Goal: Task Accomplishment & Management: Use online tool/utility

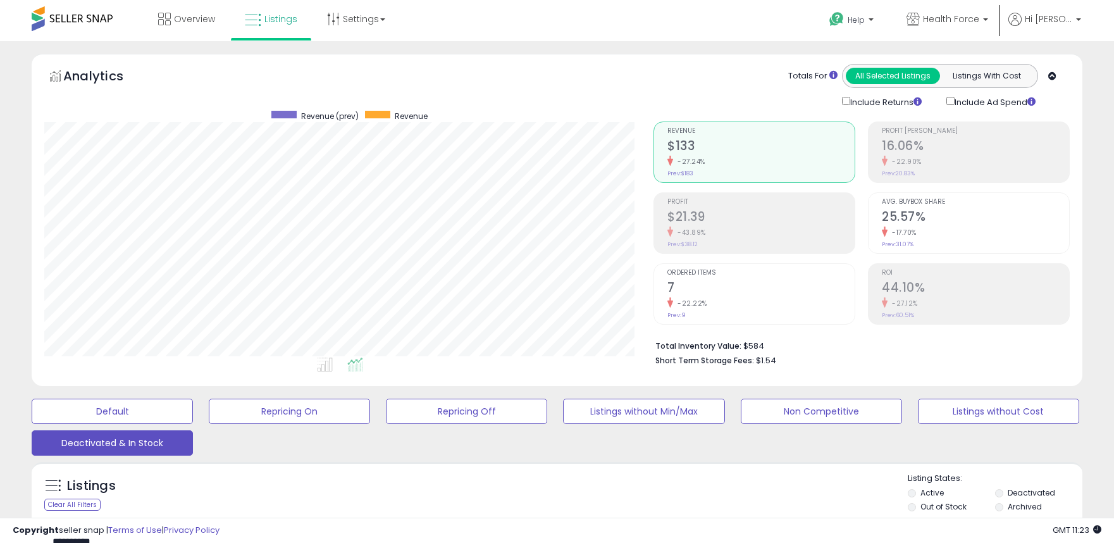
select select "**"
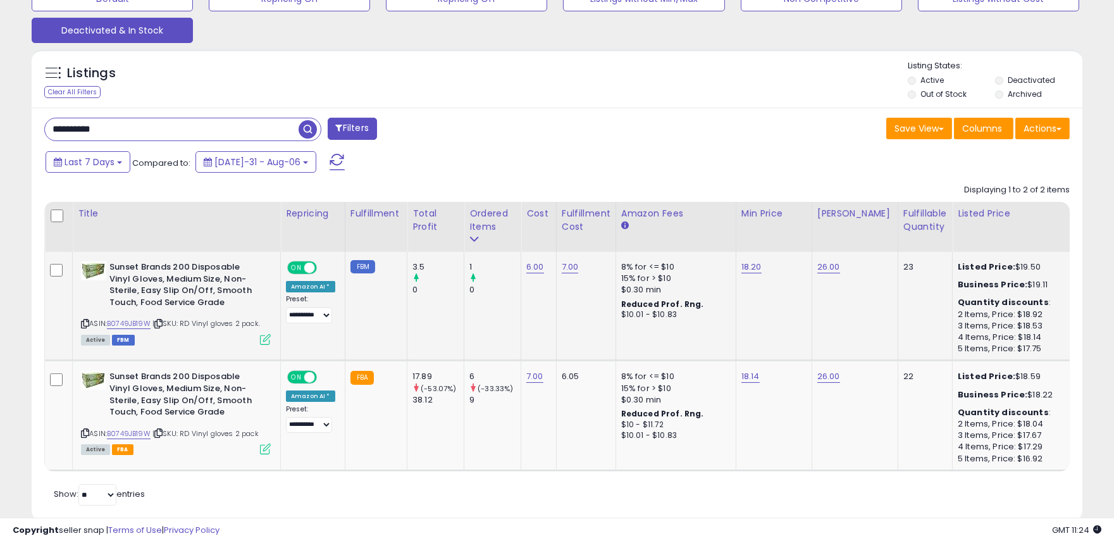
scroll to position [421, 0]
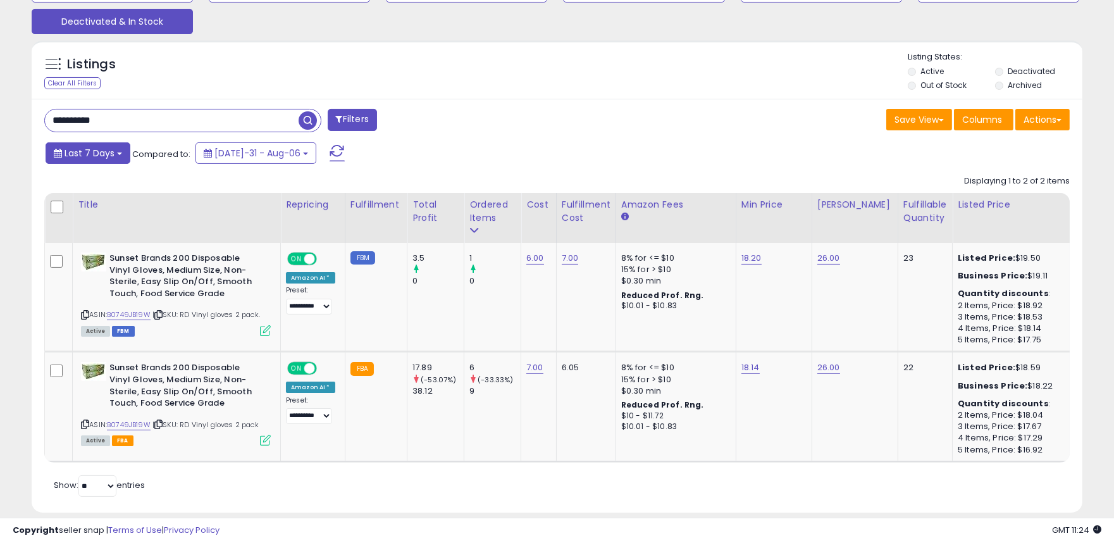
click at [114, 155] on button "Last 7 Days" at bounding box center [88, 153] width 85 height 22
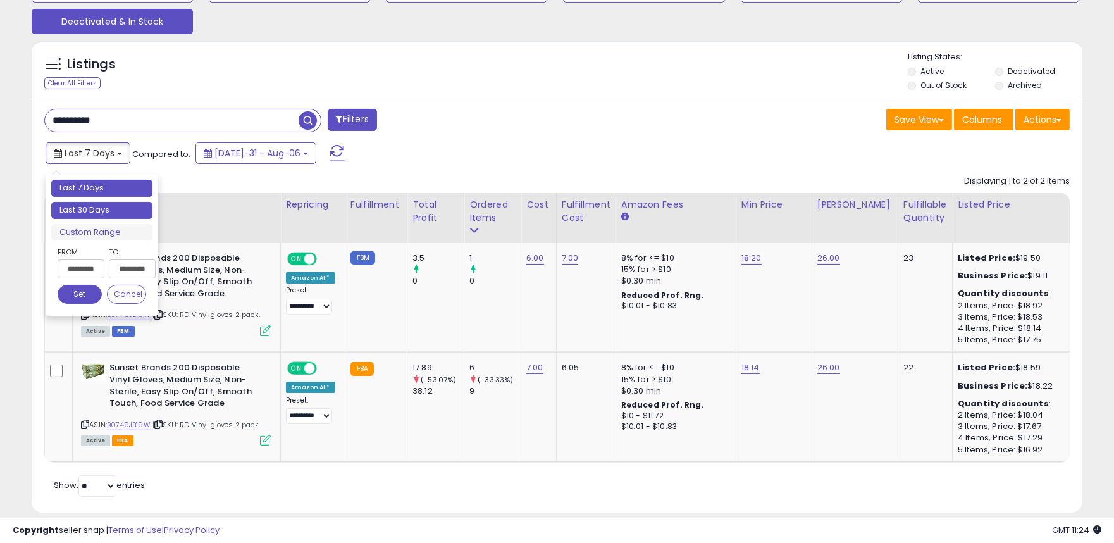
type input "**********"
click at [109, 204] on li "Last 30 Days" at bounding box center [101, 210] width 101 height 17
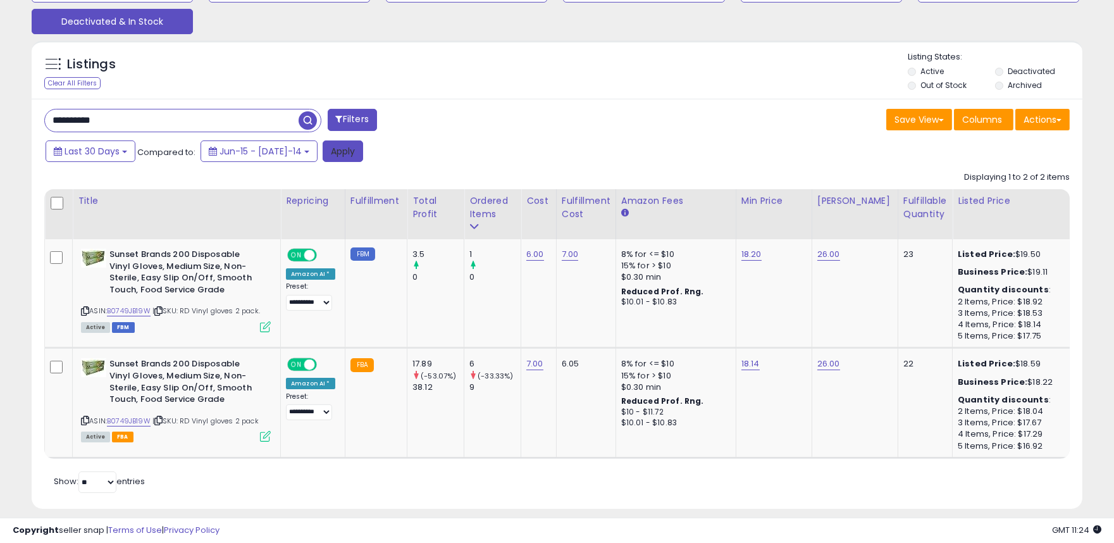
click at [331, 153] on button "Apply" at bounding box center [343, 151] width 40 height 22
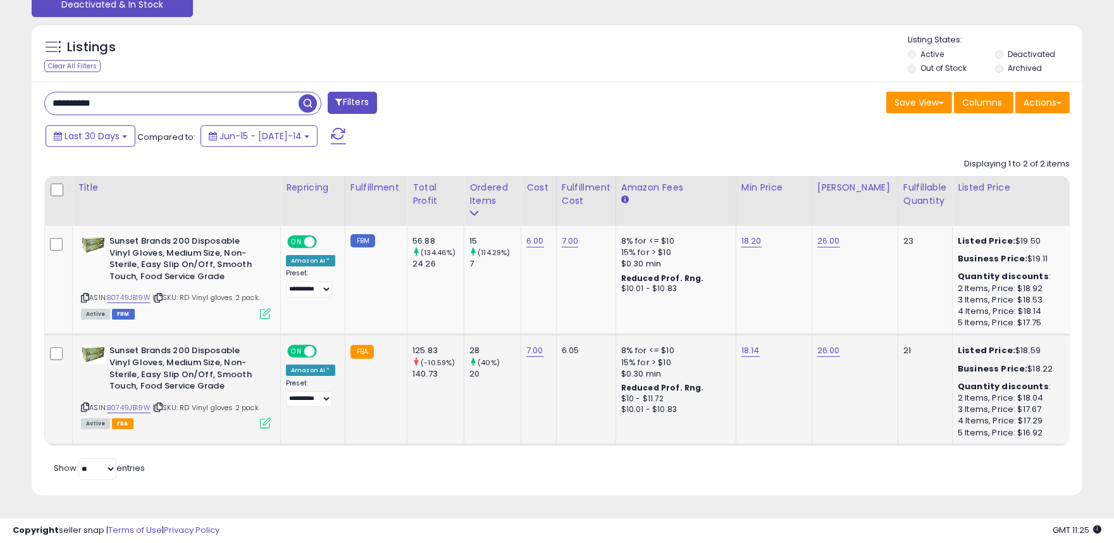
scroll to position [448, 0]
drag, startPoint x: 161, startPoint y: 94, endPoint x: 0, endPoint y: 100, distance: 161.4
click at [0, 100] on div "**********" at bounding box center [557, 73] width 1114 height 940
click at [299, 94] on span "button" at bounding box center [308, 103] width 18 height 18
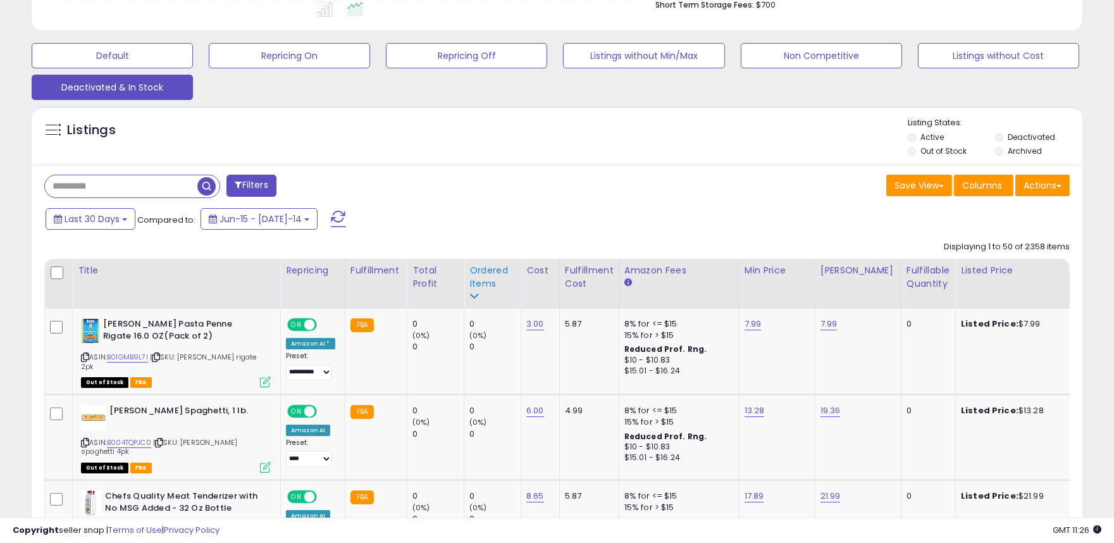
scroll to position [351, 0]
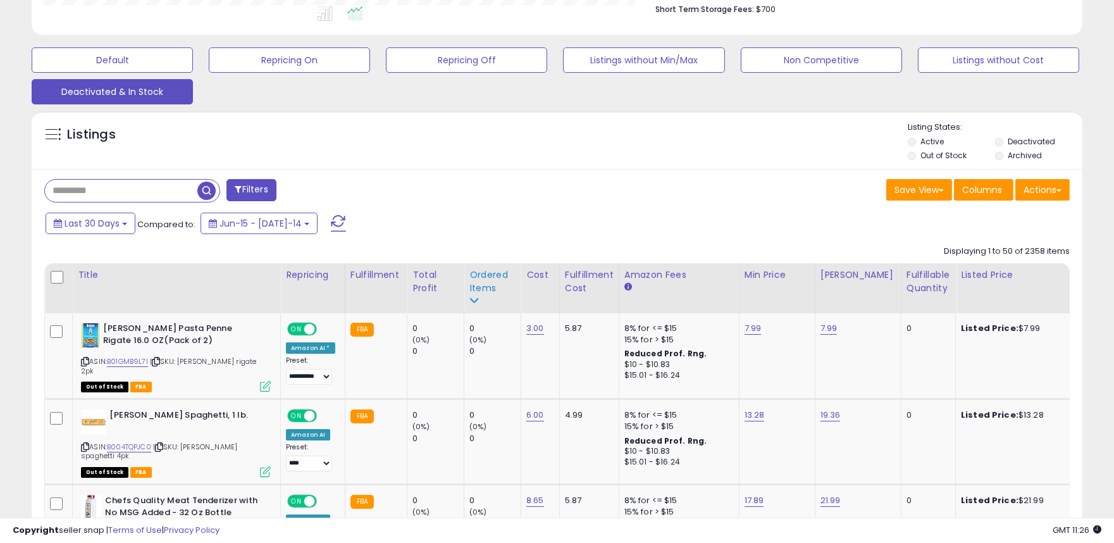
click at [490, 275] on div "Ordered Items" at bounding box center [492, 281] width 46 height 27
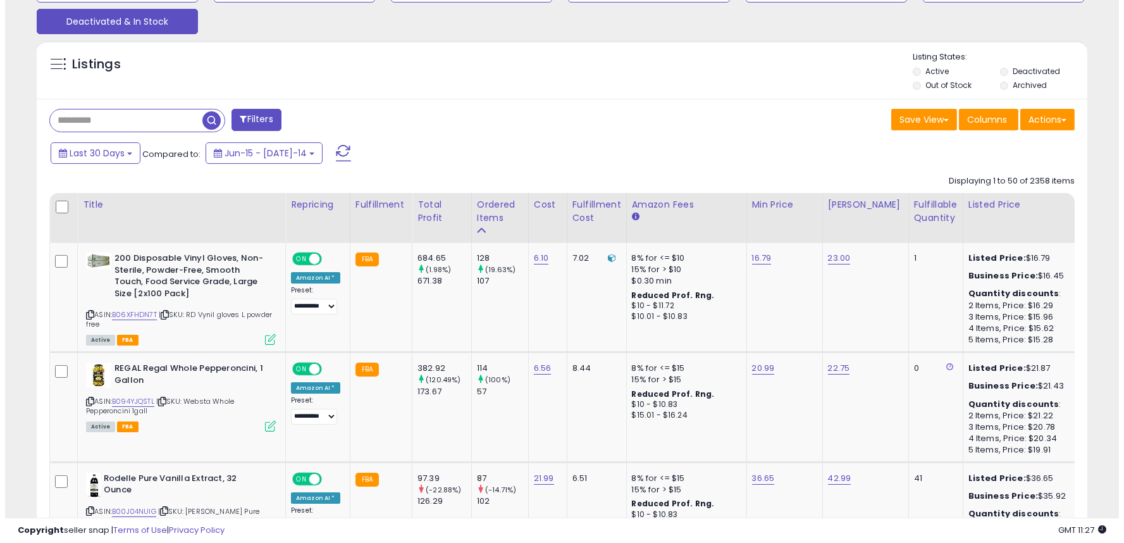
scroll to position [140, 0]
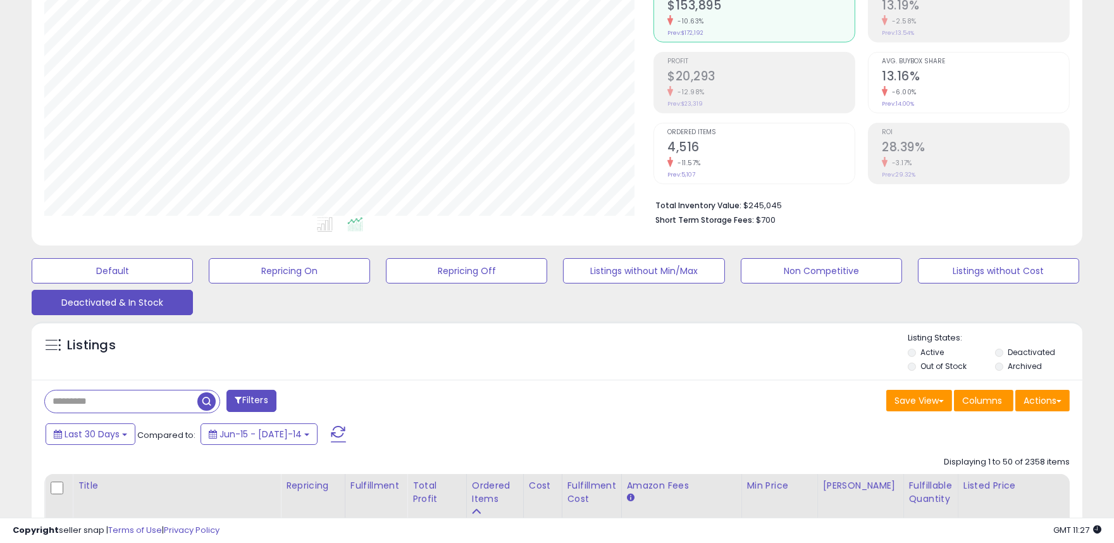
click at [269, 401] on button "Filters" at bounding box center [250, 401] width 49 height 22
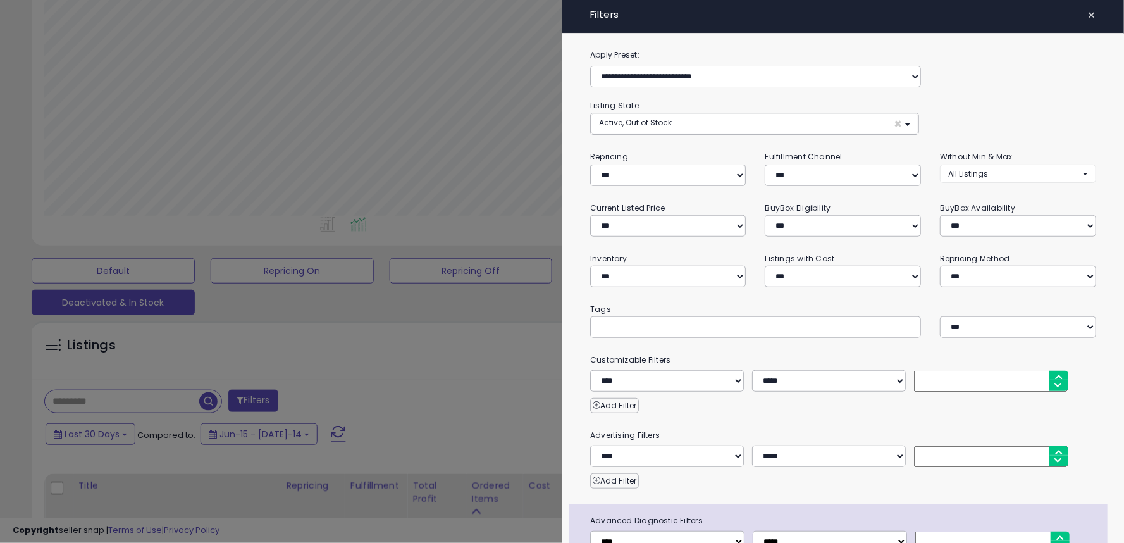
scroll to position [259, 615]
click at [21, 226] on div at bounding box center [562, 271] width 1124 height 543
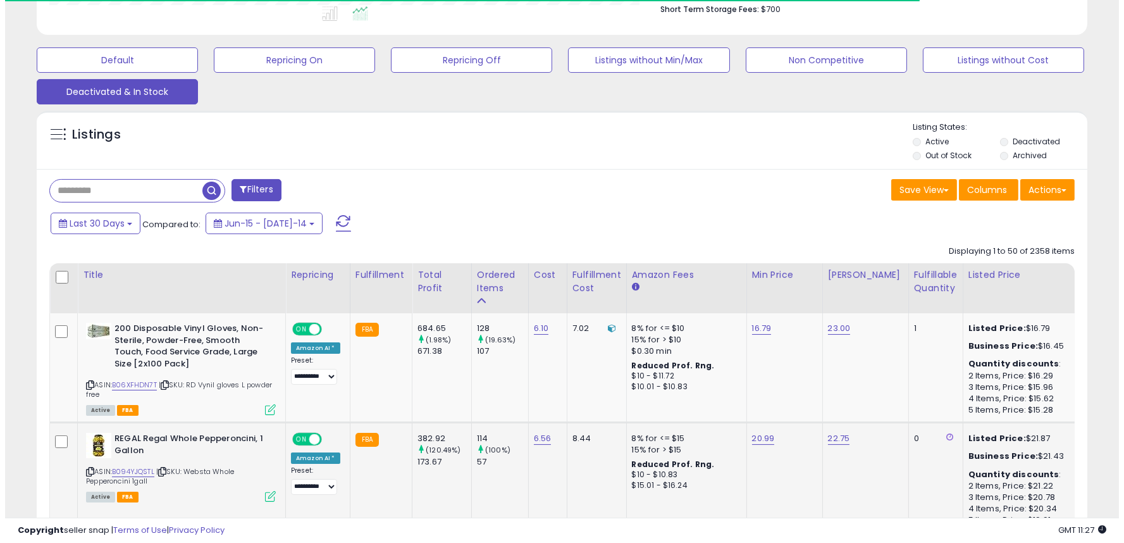
scroll to position [491, 0]
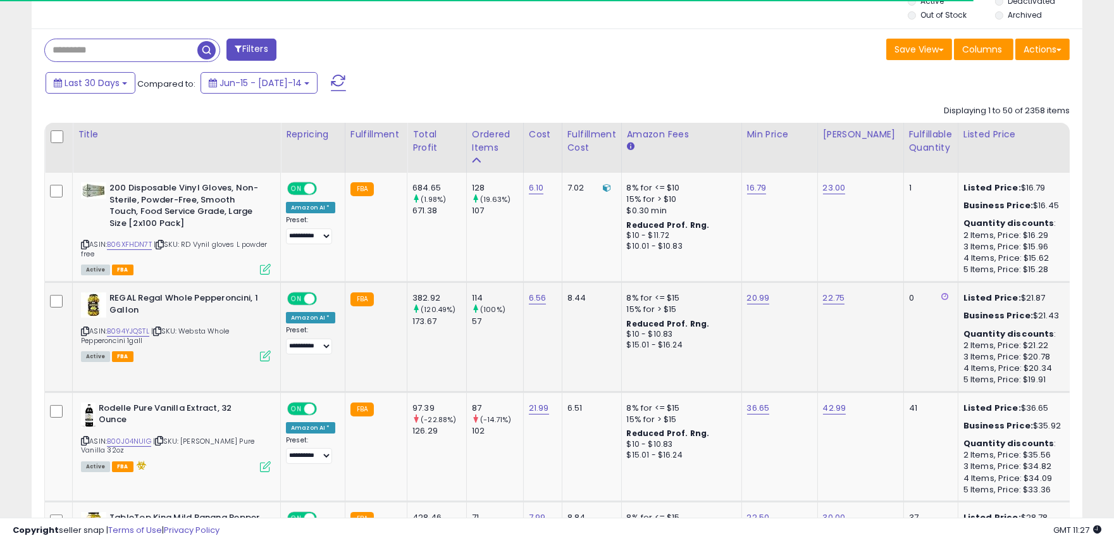
click at [267, 356] on icon at bounding box center [265, 355] width 11 height 11
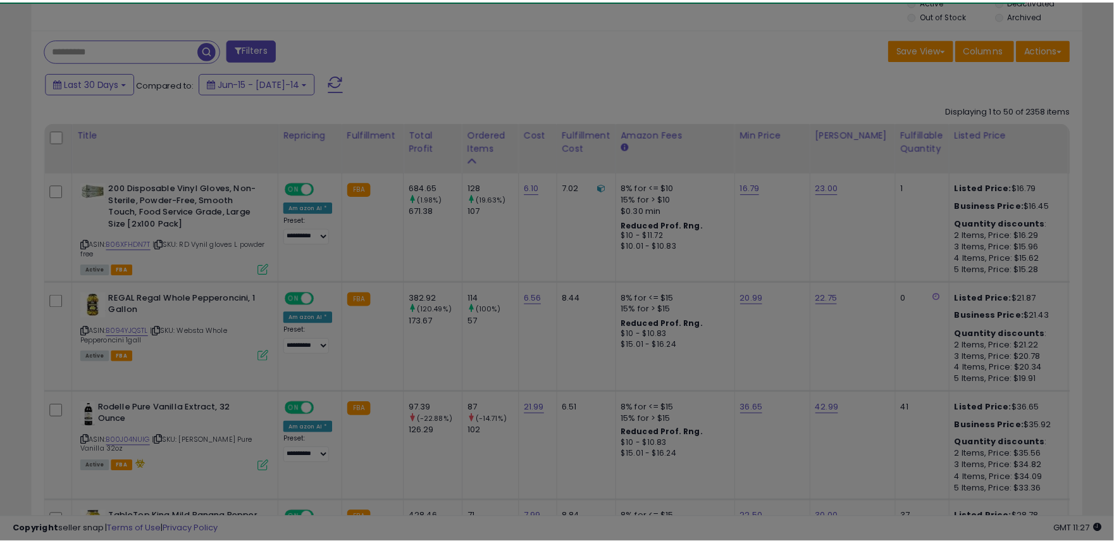
scroll to position [259, 615]
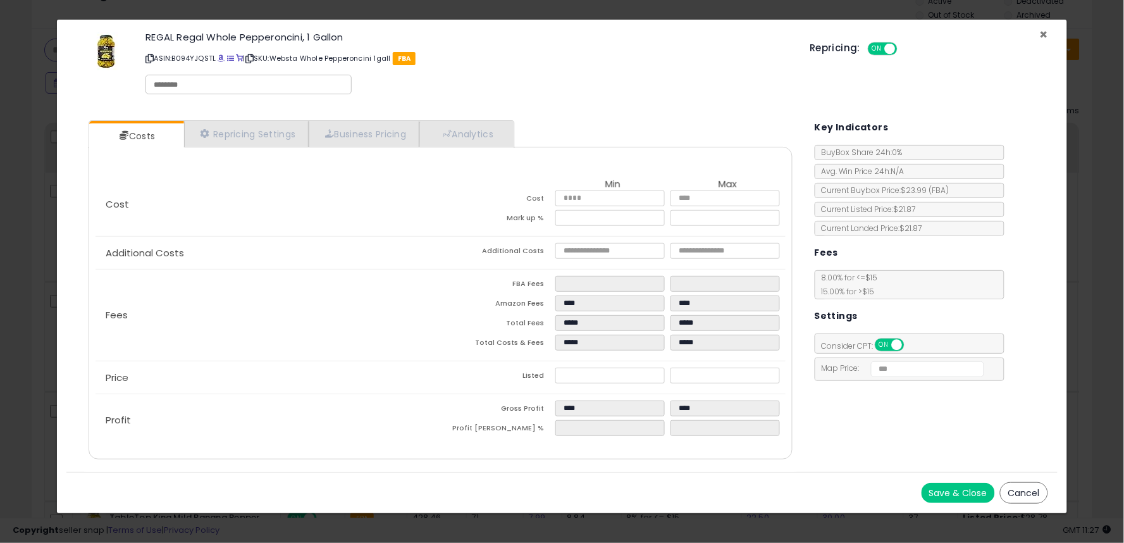
click at [1042, 30] on span "×" at bounding box center [1044, 34] width 8 height 18
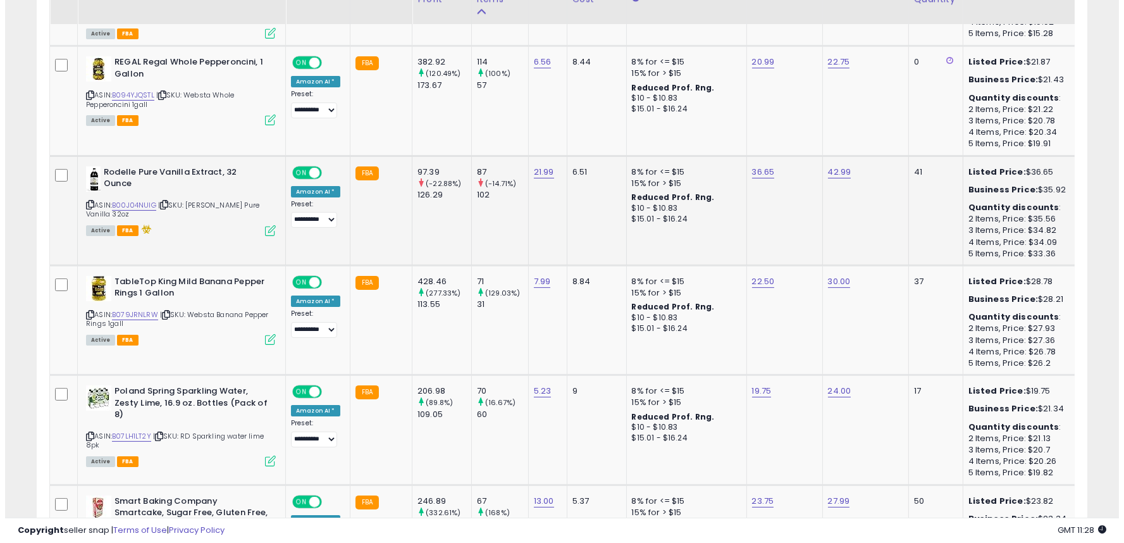
scroll to position [703, 0]
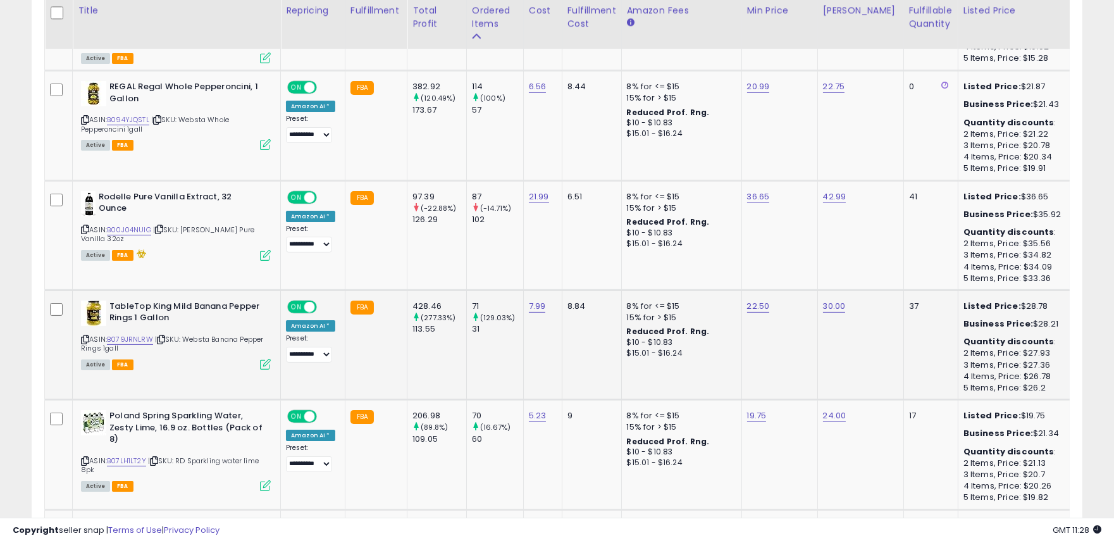
click at [266, 363] on icon at bounding box center [265, 364] width 11 height 11
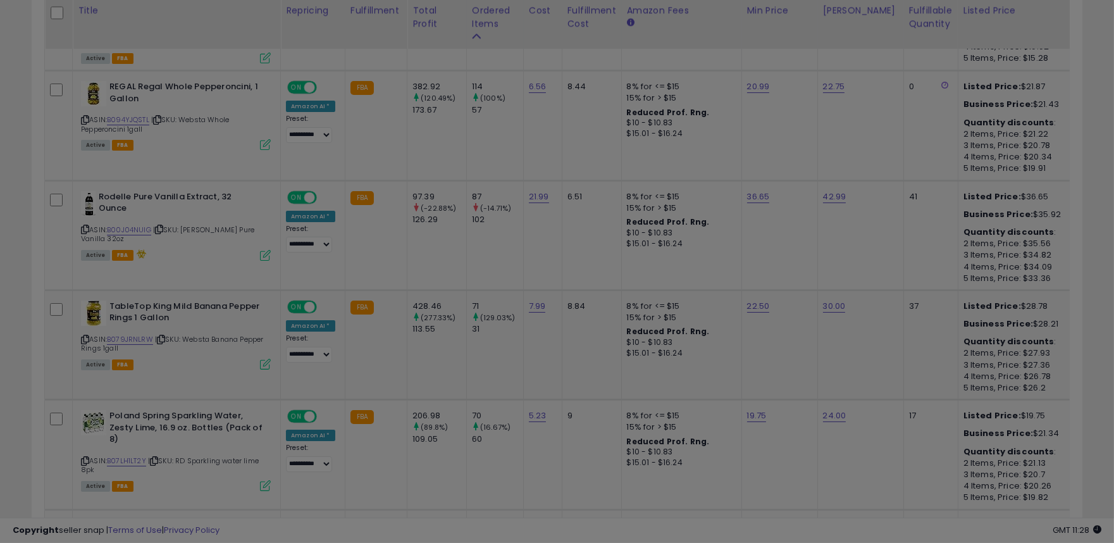
scroll to position [259, 615]
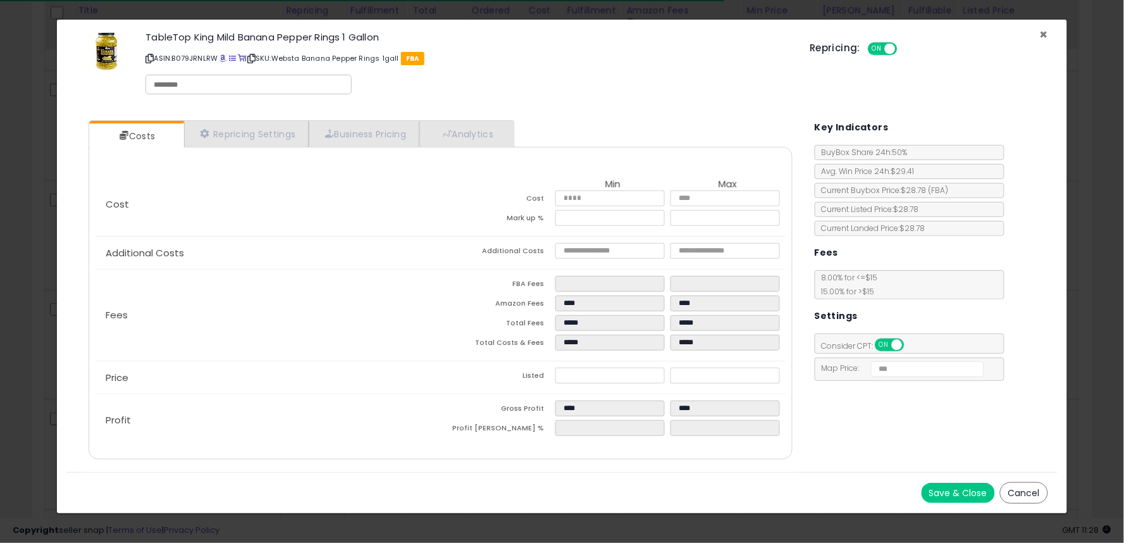
click at [1046, 35] on span "×" at bounding box center [1044, 34] width 8 height 18
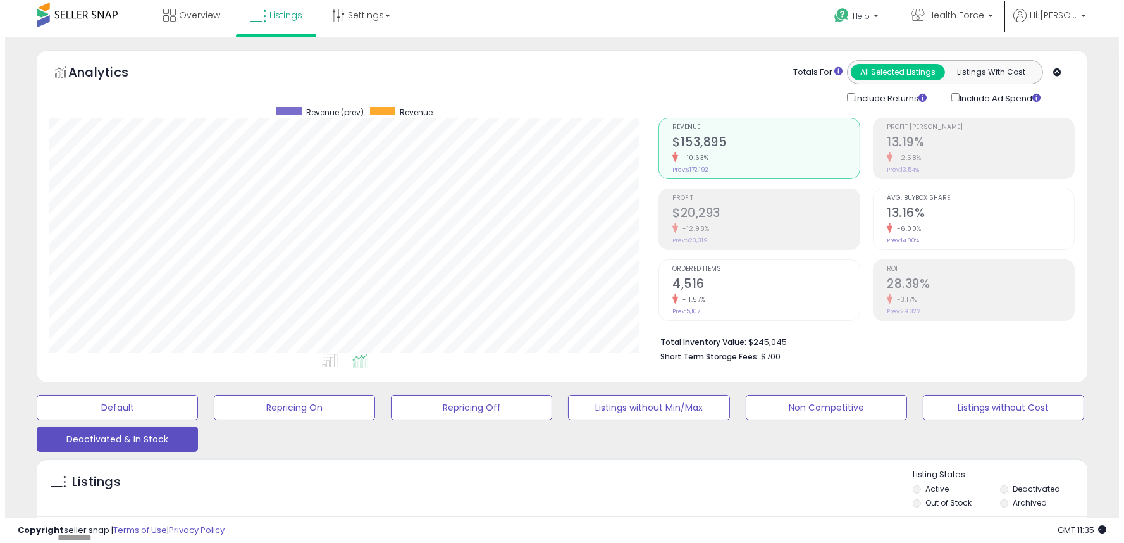
scroll to position [632, 0]
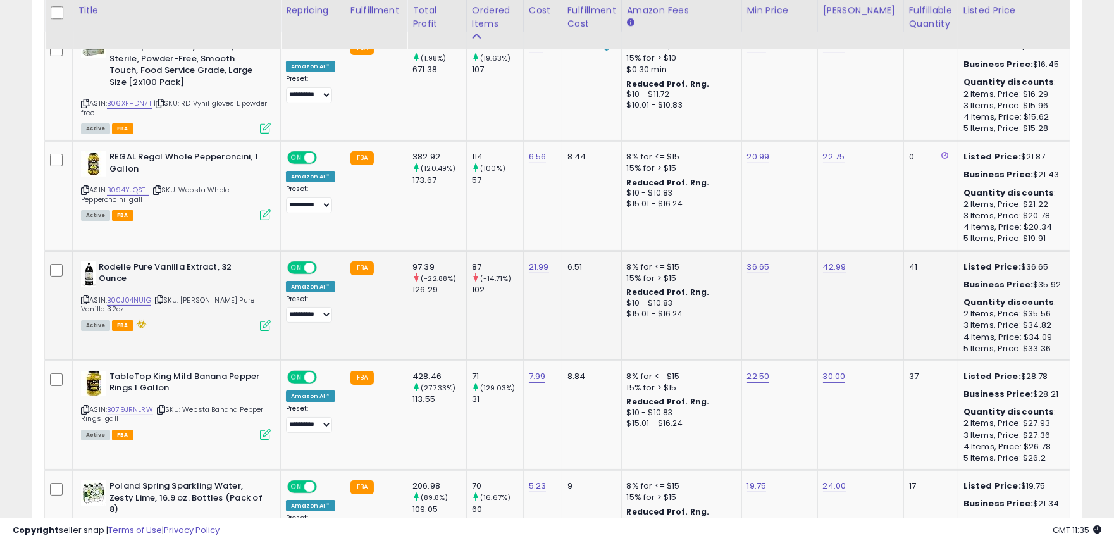
click at [266, 324] on icon at bounding box center [265, 325] width 11 height 11
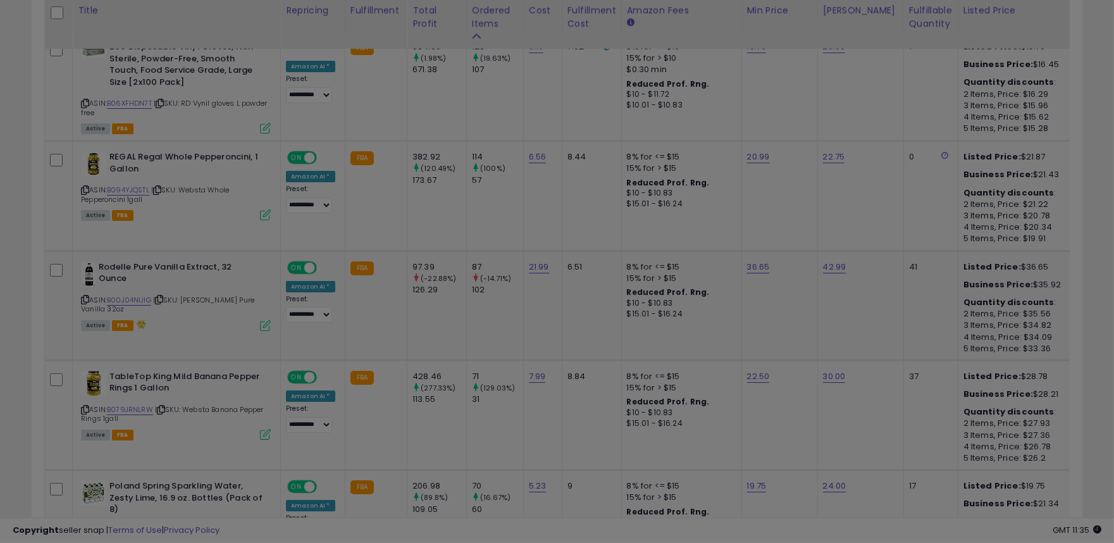
scroll to position [259, 615]
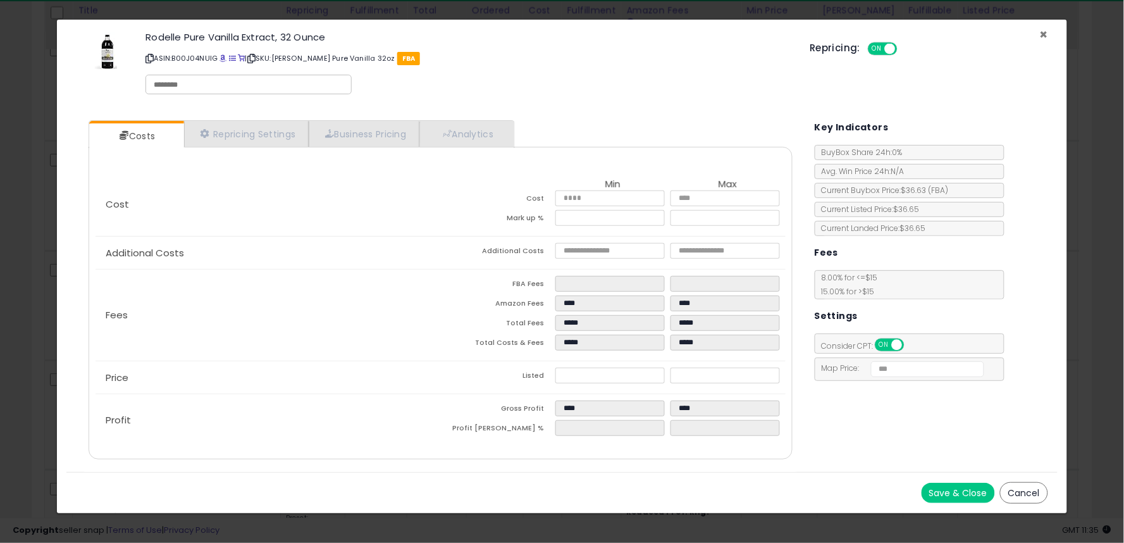
click at [1045, 32] on span "×" at bounding box center [1044, 34] width 8 height 18
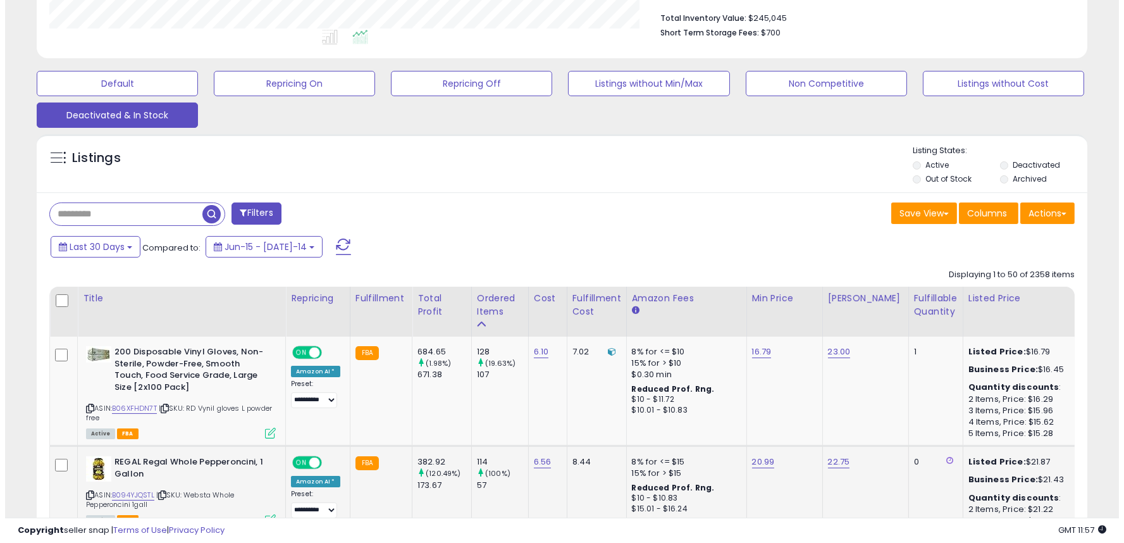
scroll to position [562, 0]
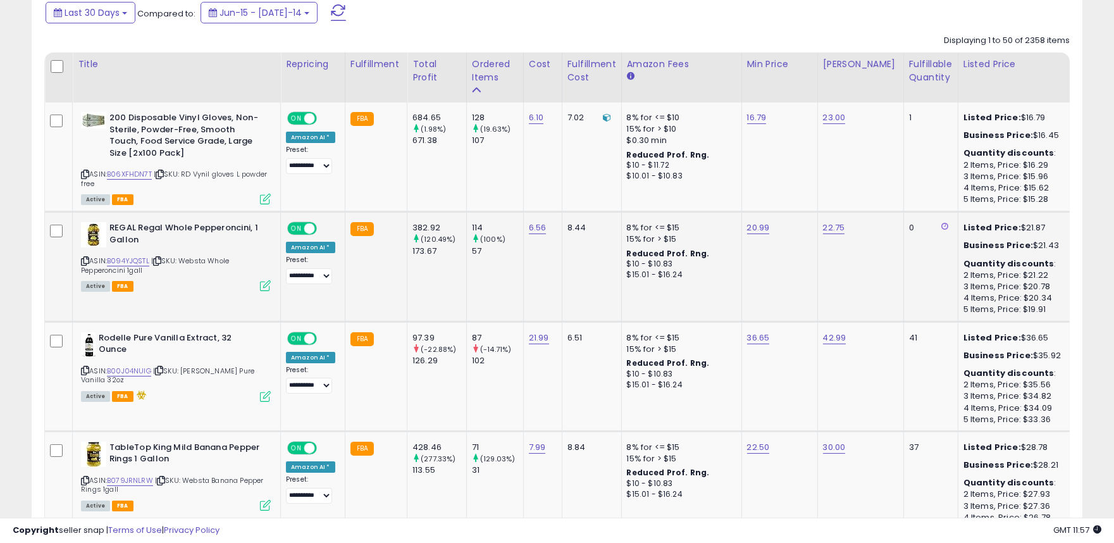
click at [266, 286] on icon at bounding box center [265, 285] width 11 height 11
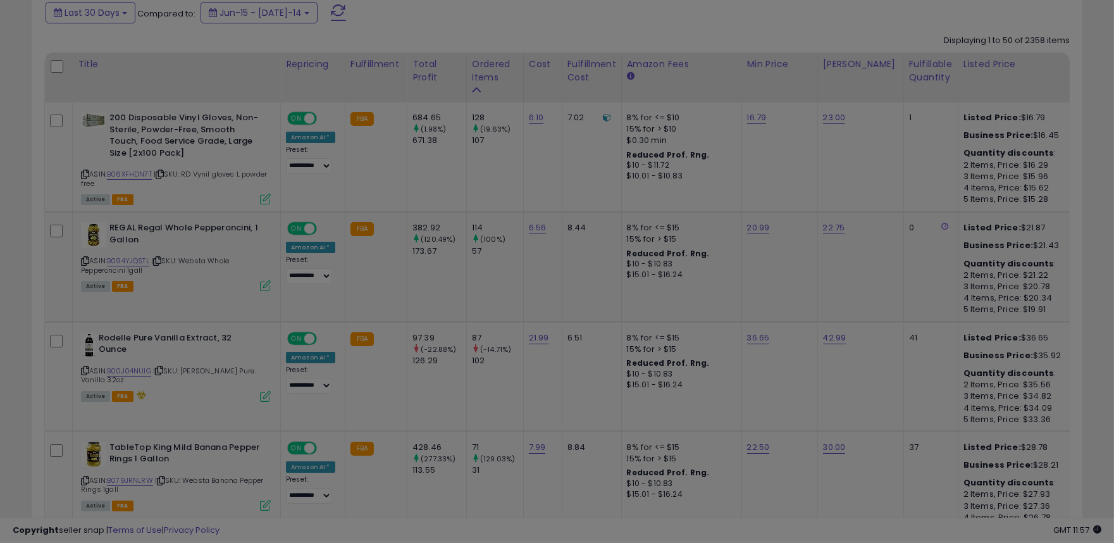
scroll to position [259, 615]
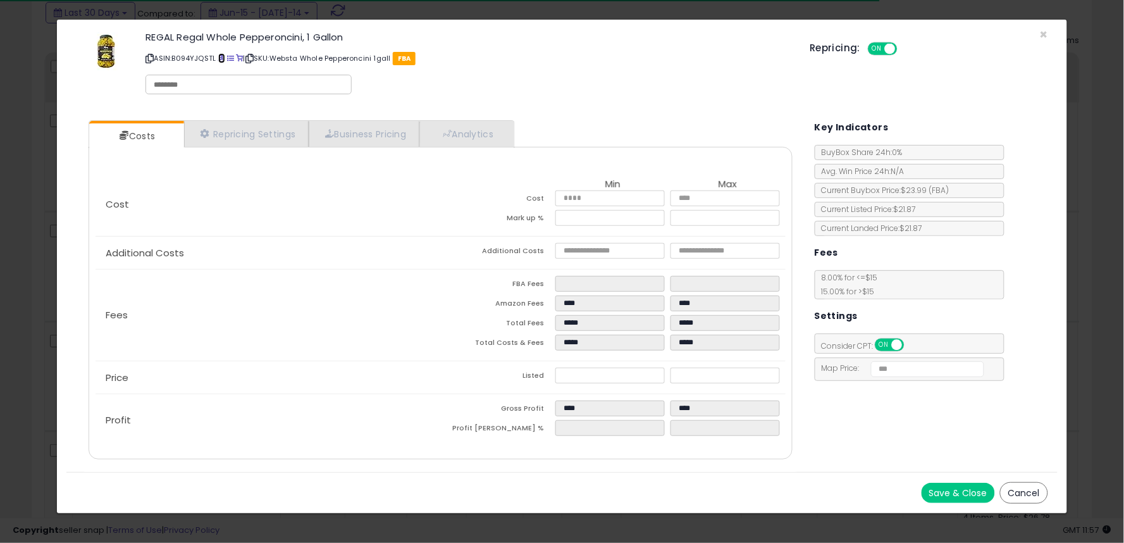
click at [222, 58] on span at bounding box center [221, 58] width 7 height 7
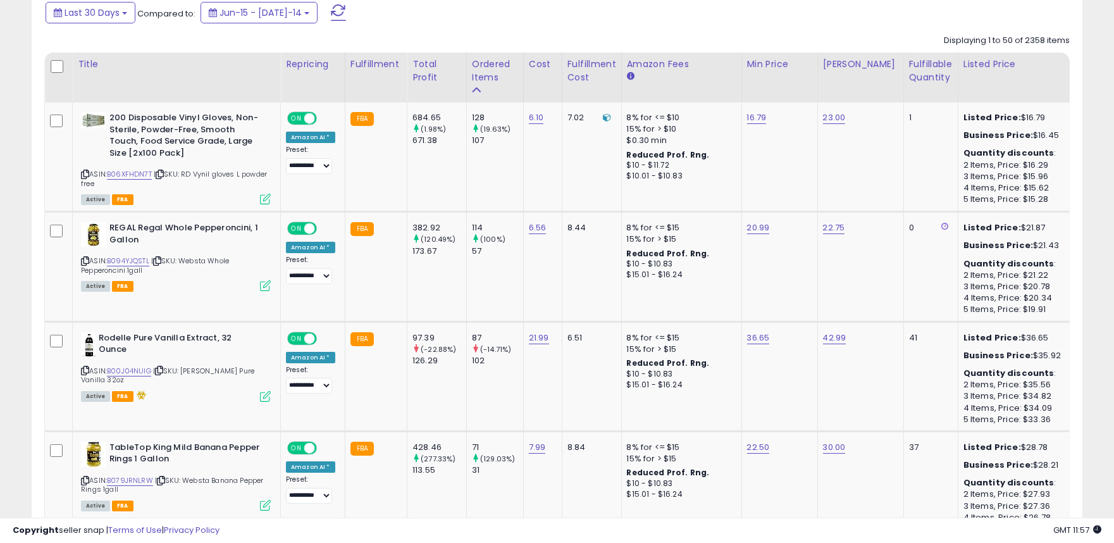
scroll to position [281, 0]
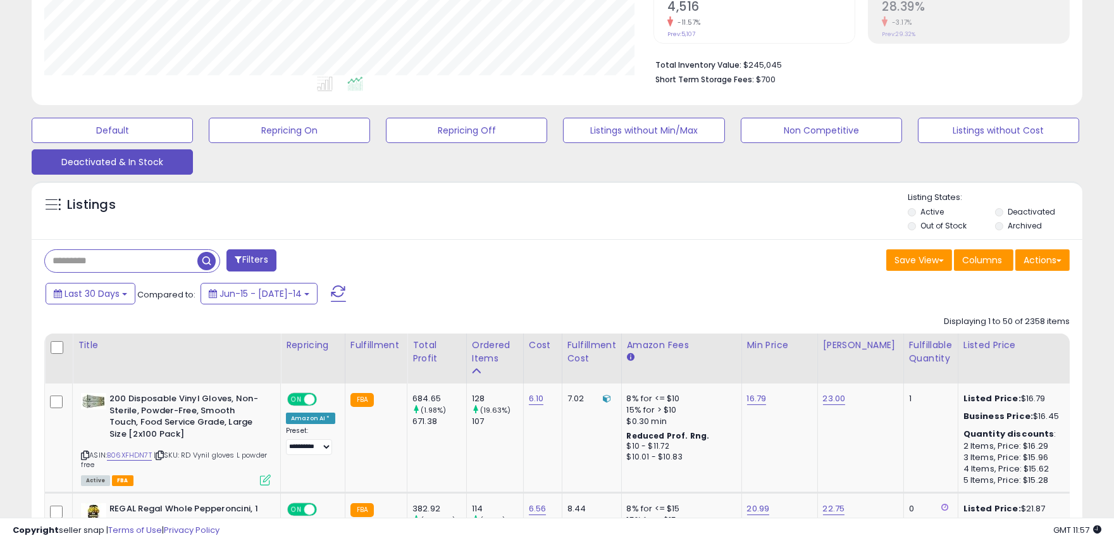
click at [128, 256] on input "text" at bounding box center [121, 261] width 152 height 22
type input "******"
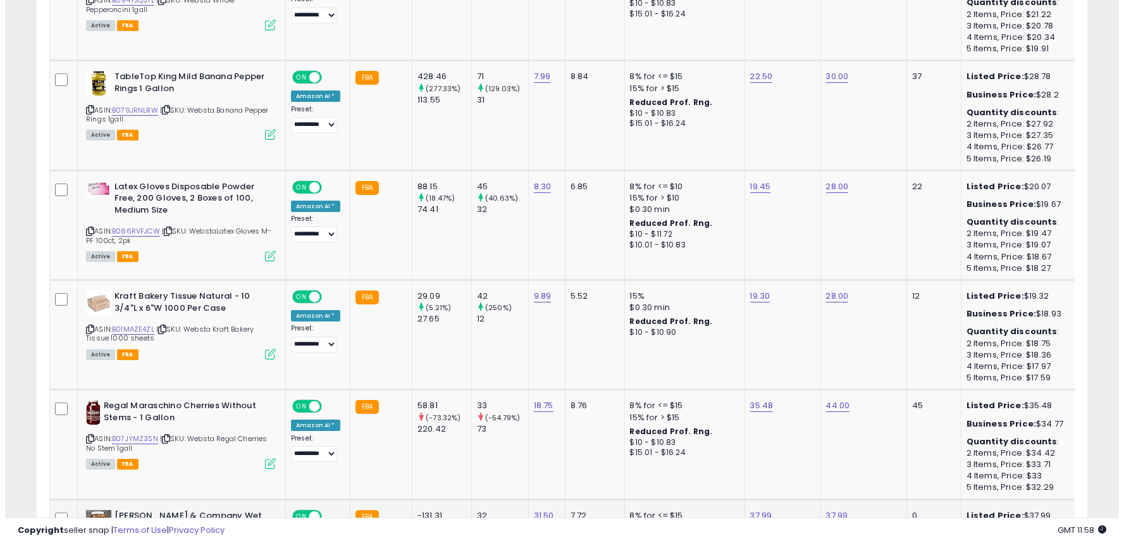
scroll to position [946, 0]
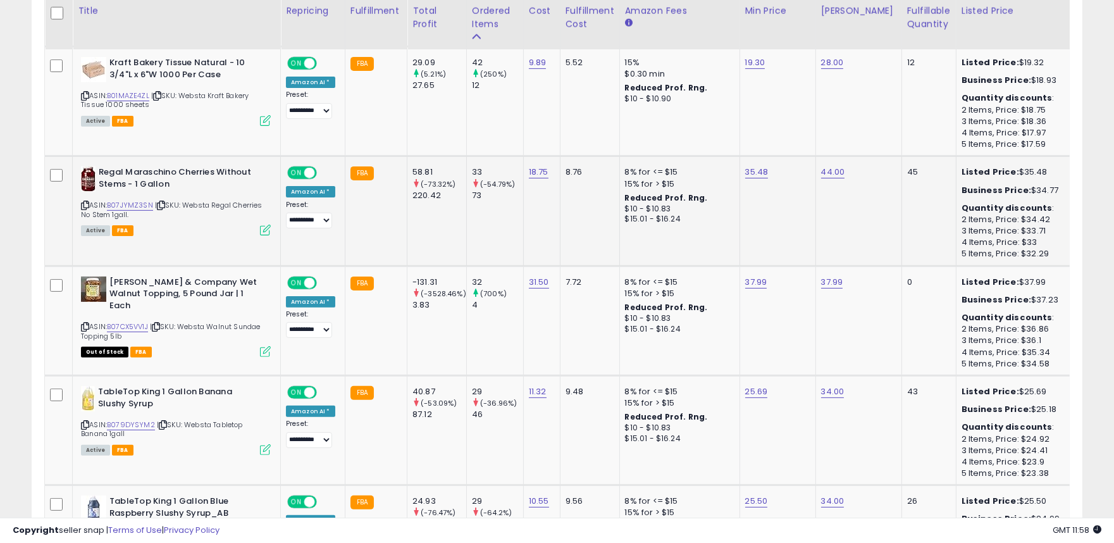
click at [264, 230] on icon at bounding box center [265, 230] width 11 height 11
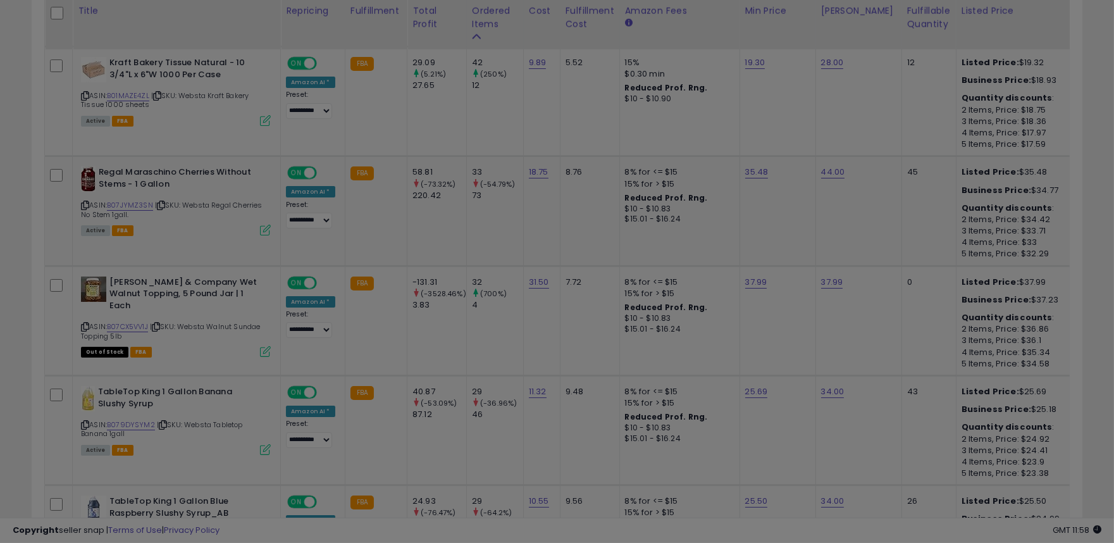
scroll to position [259, 615]
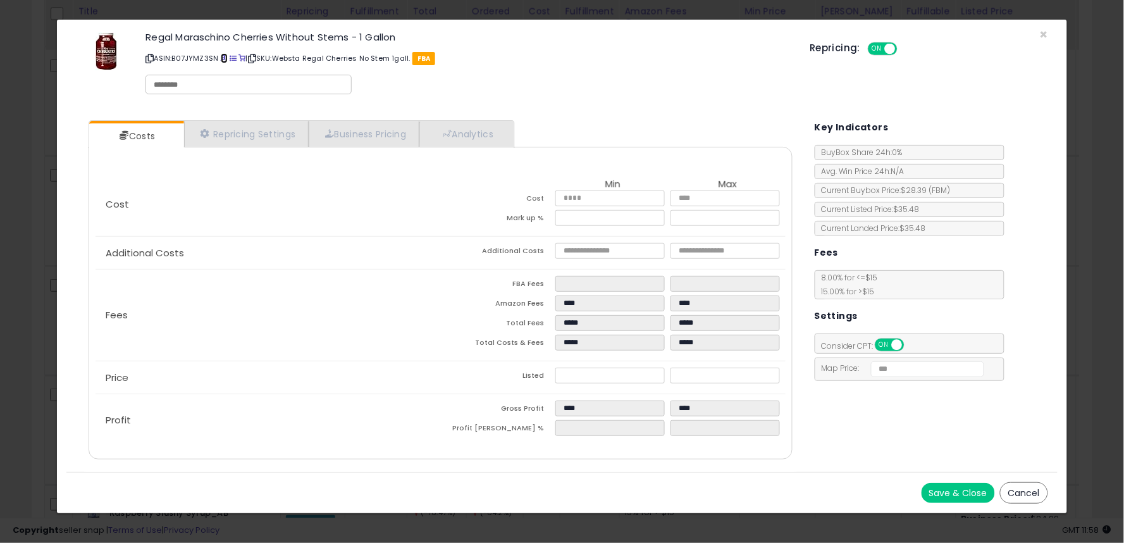
click at [223, 58] on span at bounding box center [224, 58] width 7 height 7
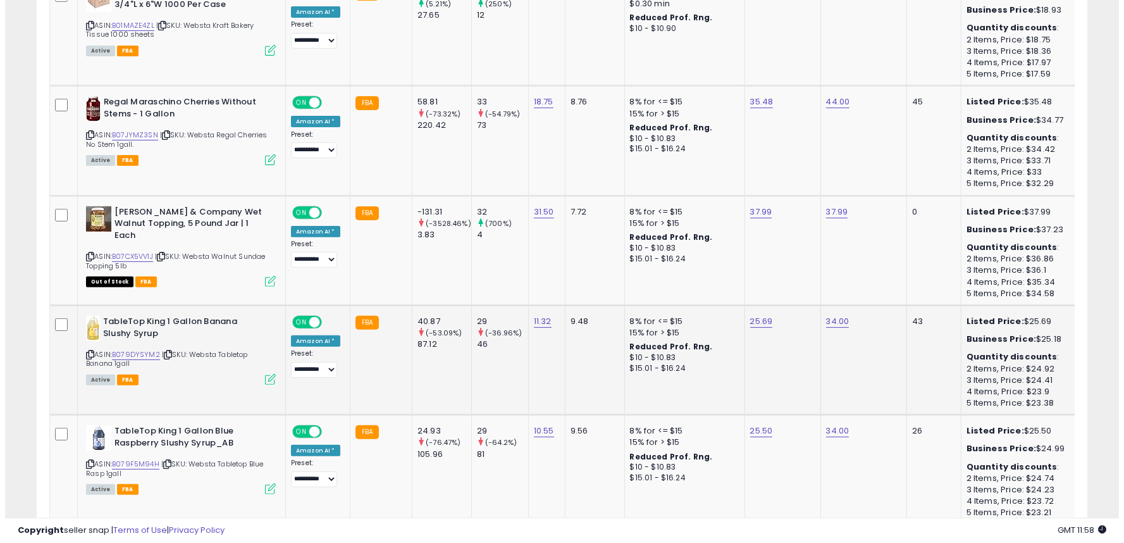
scroll to position [1227, 0]
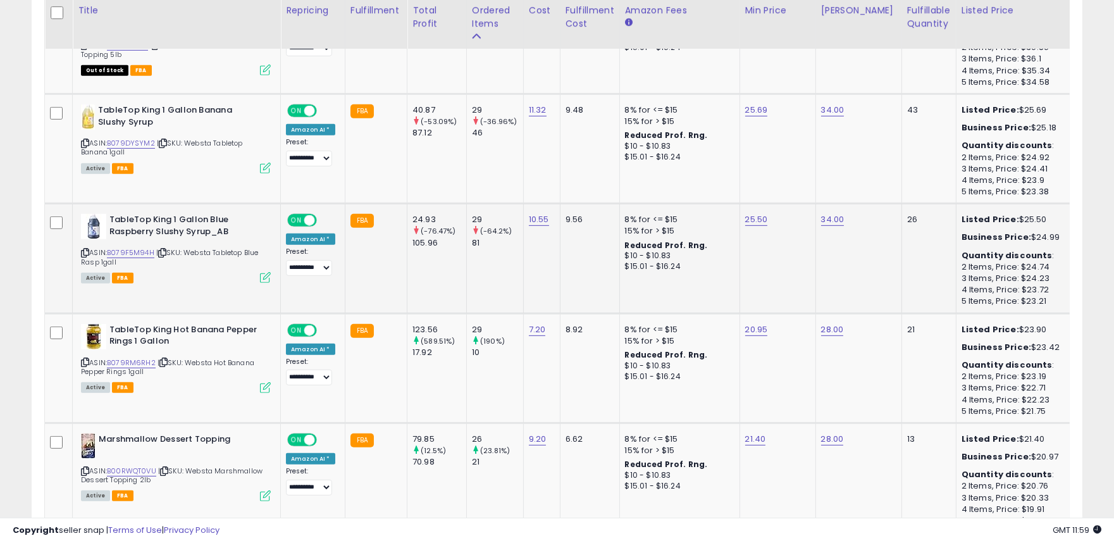
click at [264, 272] on icon at bounding box center [265, 277] width 11 height 11
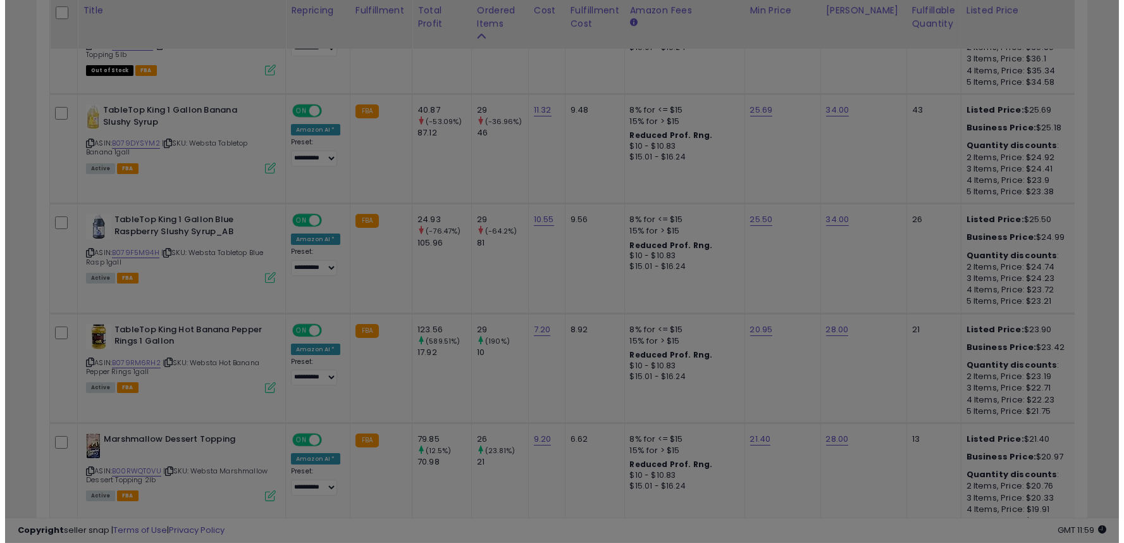
scroll to position [259, 615]
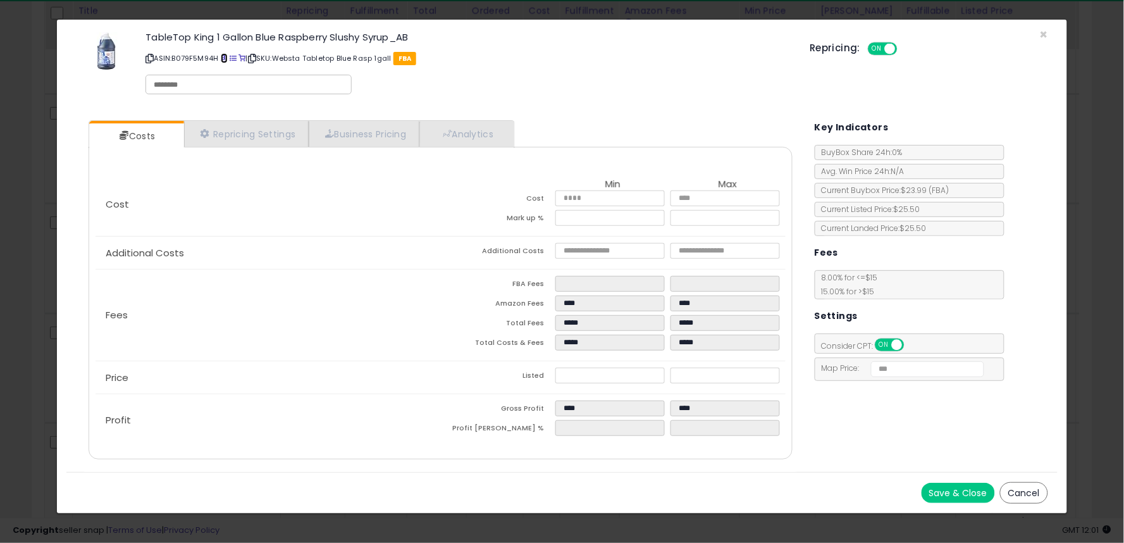
click at [225, 55] on span at bounding box center [224, 58] width 7 height 7
